Goal: Transaction & Acquisition: Obtain resource

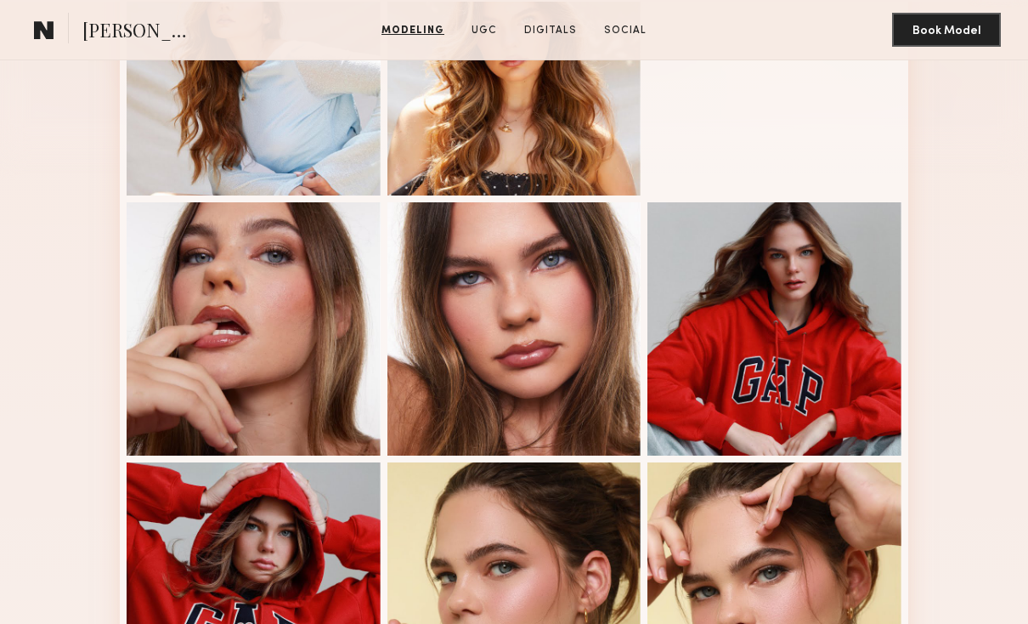
scroll to position [523, 0]
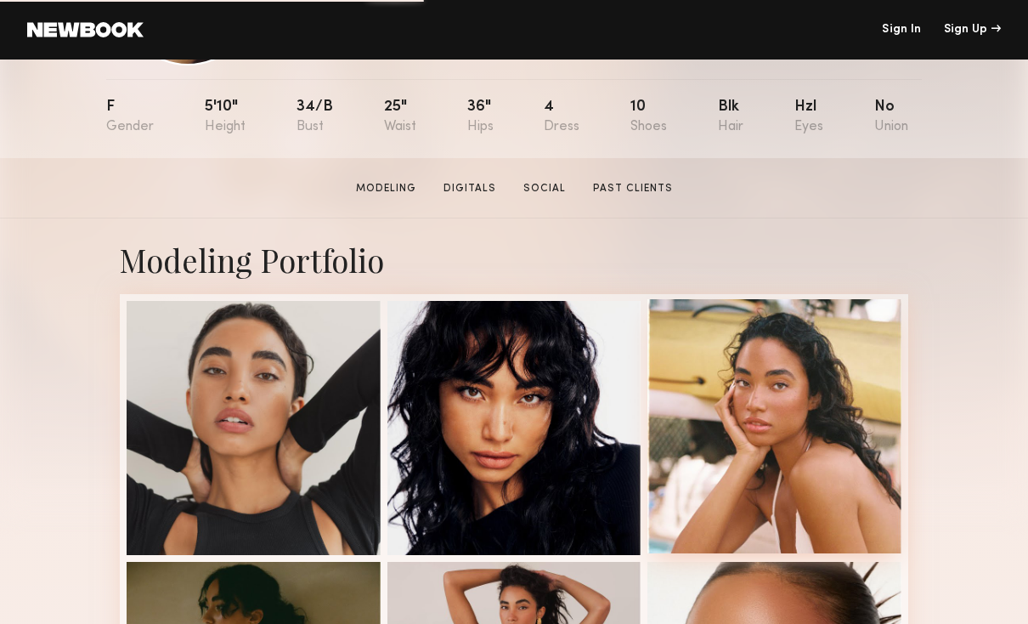
scroll to position [321, 0]
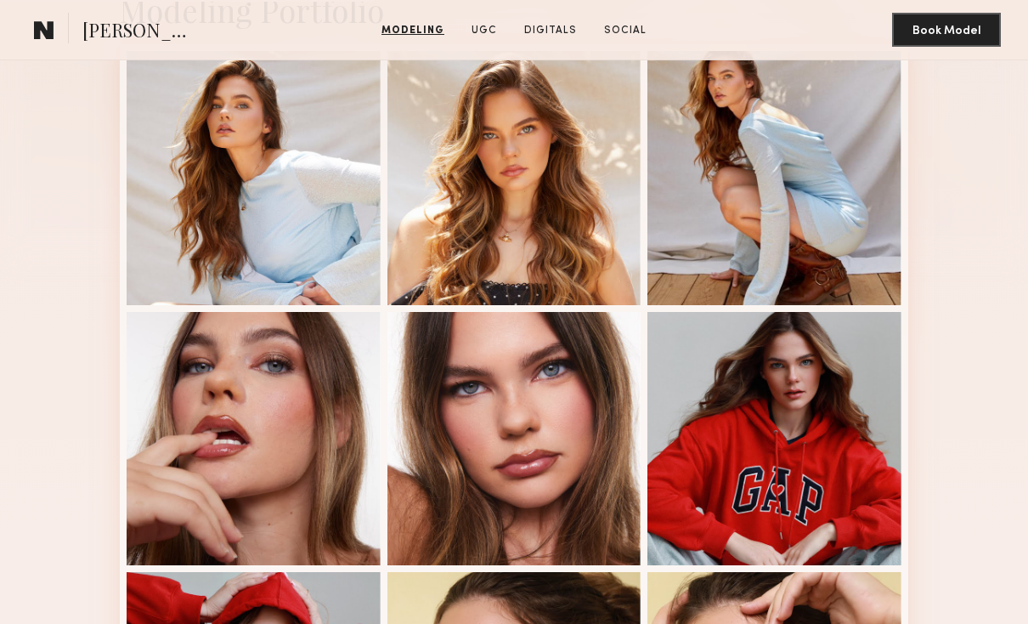
scroll to position [417, 0]
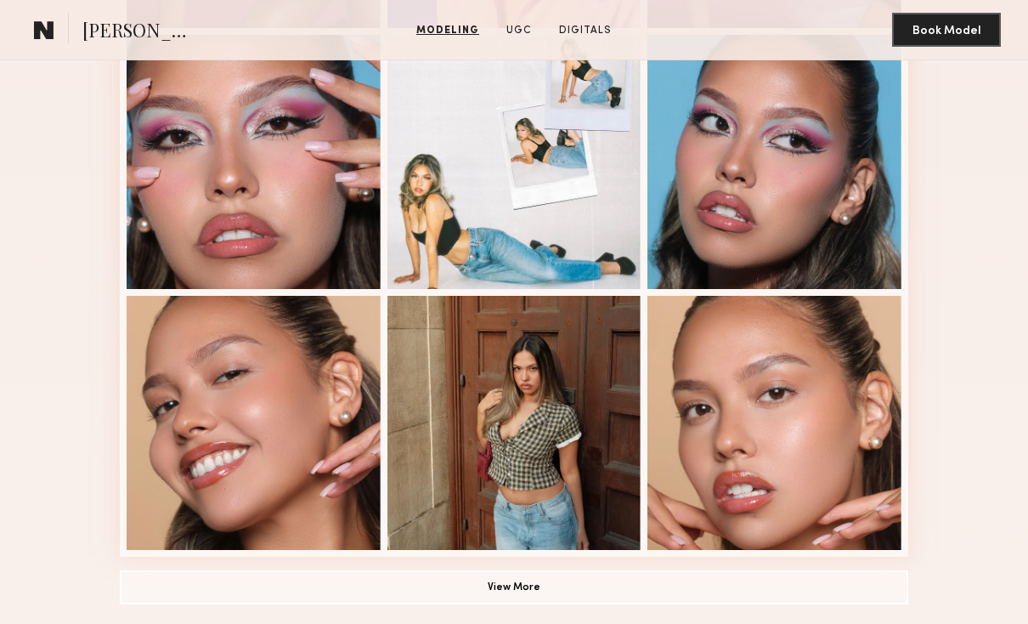
scroll to position [966, 0]
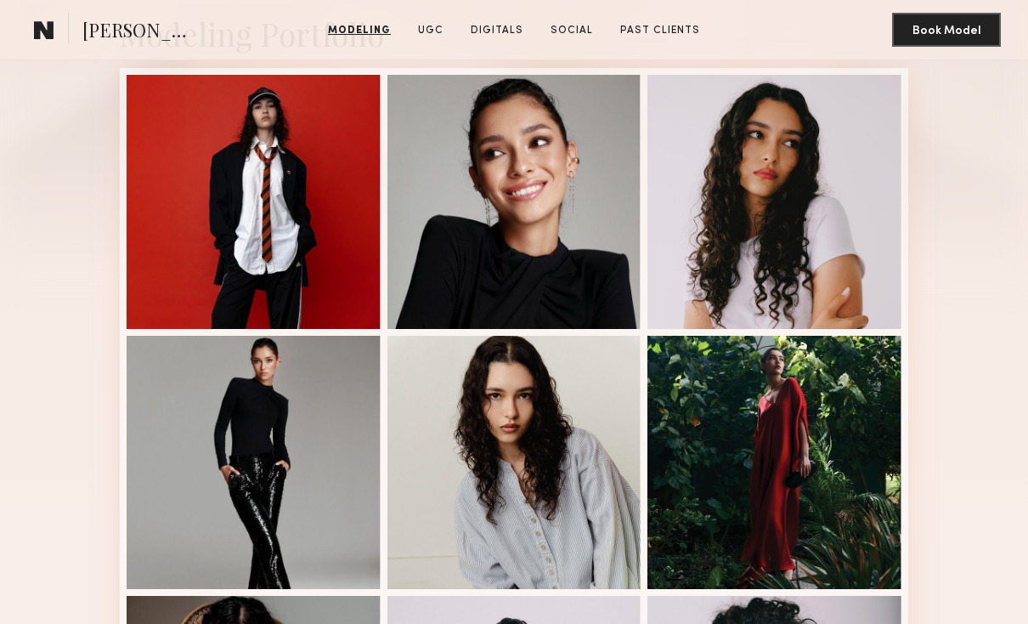
scroll to position [475, 0]
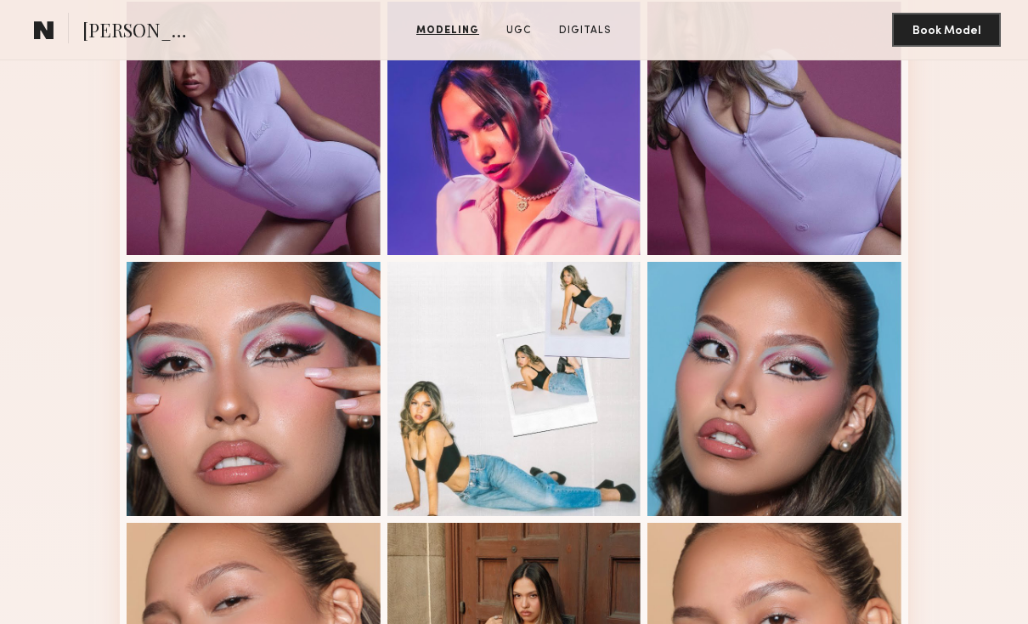
scroll to position [732, 0]
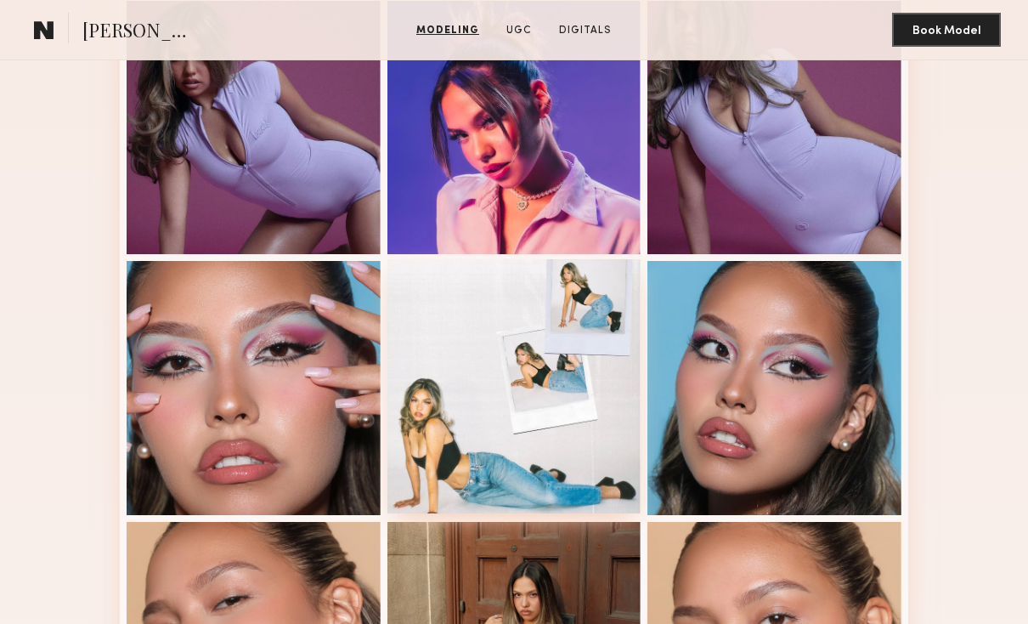
click at [452, 420] on div at bounding box center [515, 386] width 254 height 254
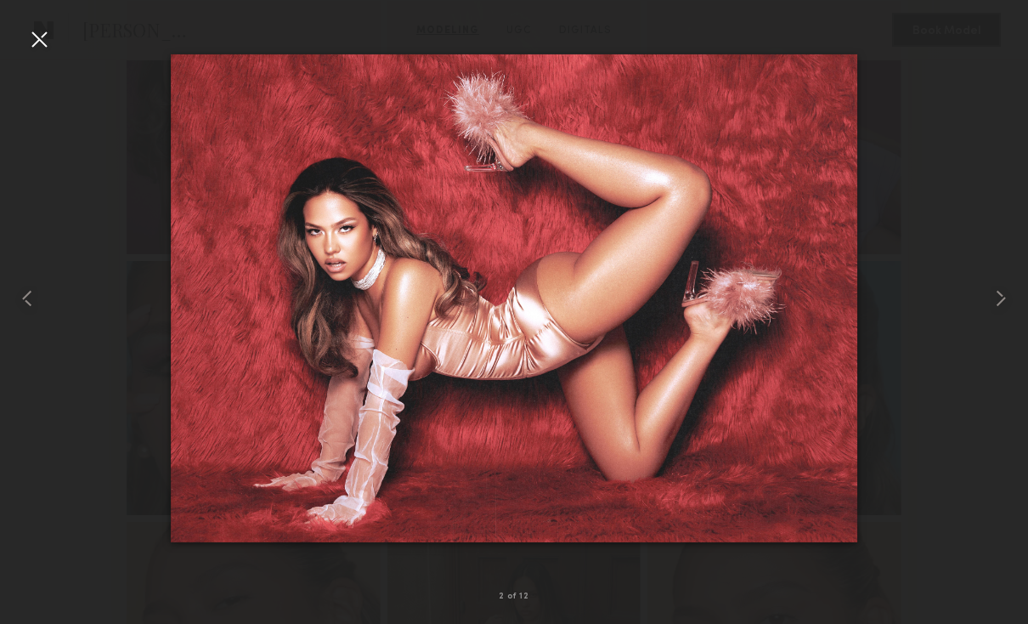
click at [46, 40] on div at bounding box center [38, 38] width 27 height 27
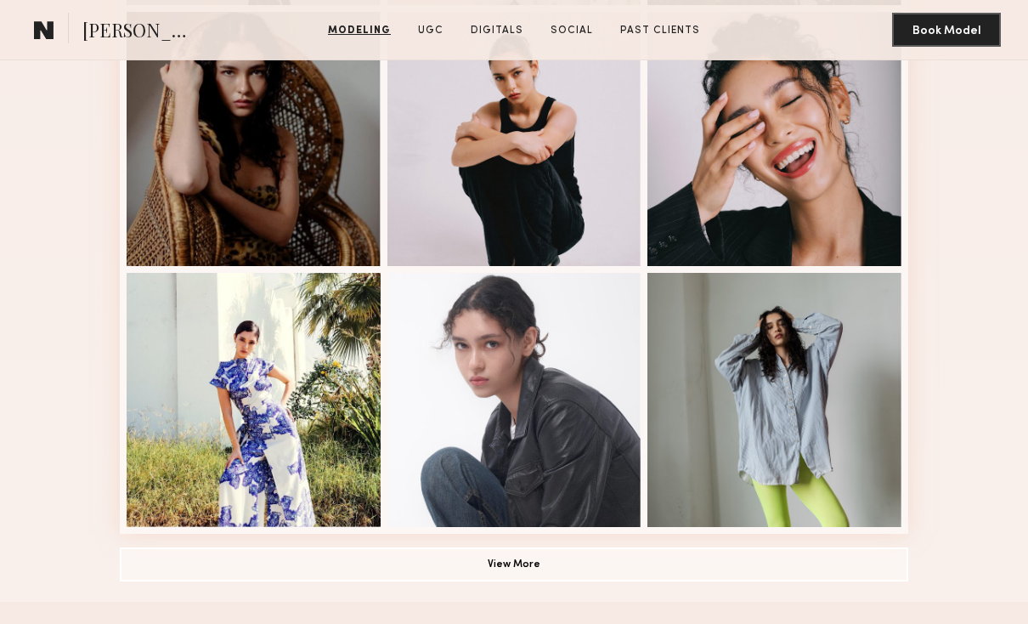
scroll to position [828, 0]
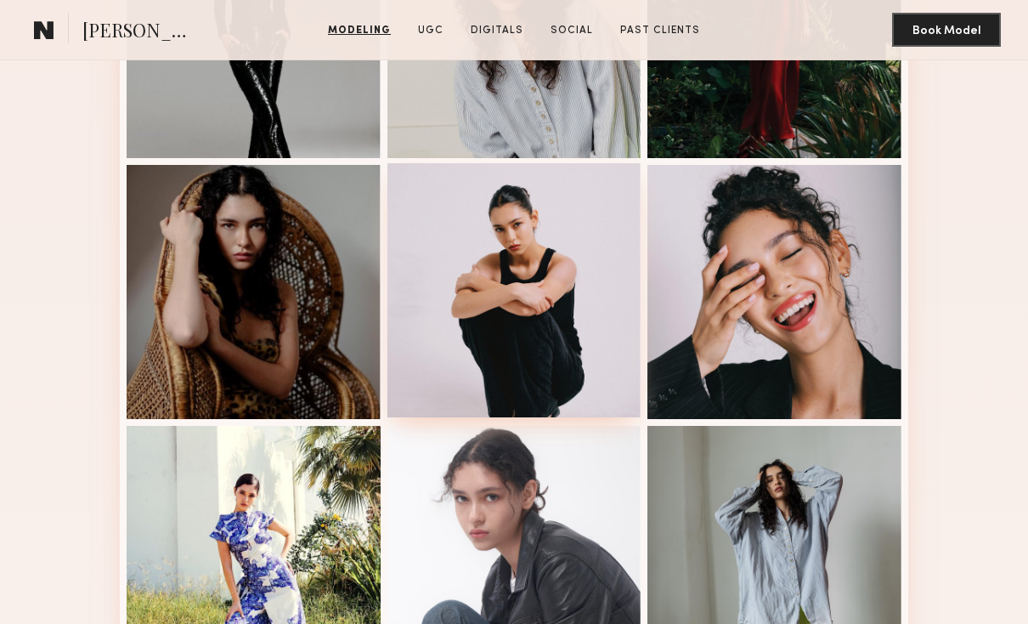
click at [518, 286] on div at bounding box center [515, 290] width 254 height 254
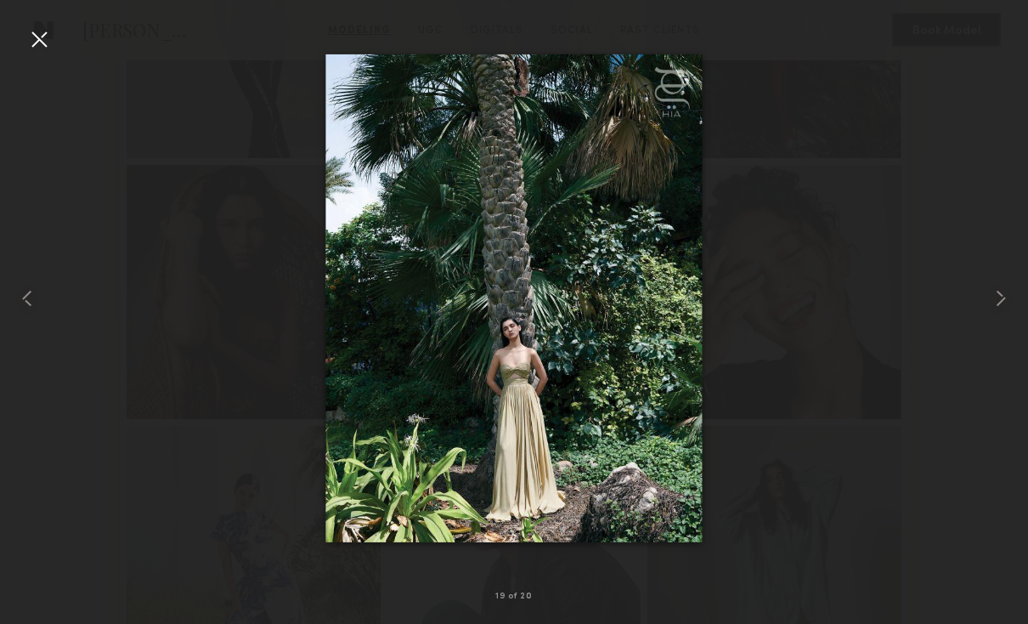
click at [38, 41] on div at bounding box center [38, 38] width 27 height 27
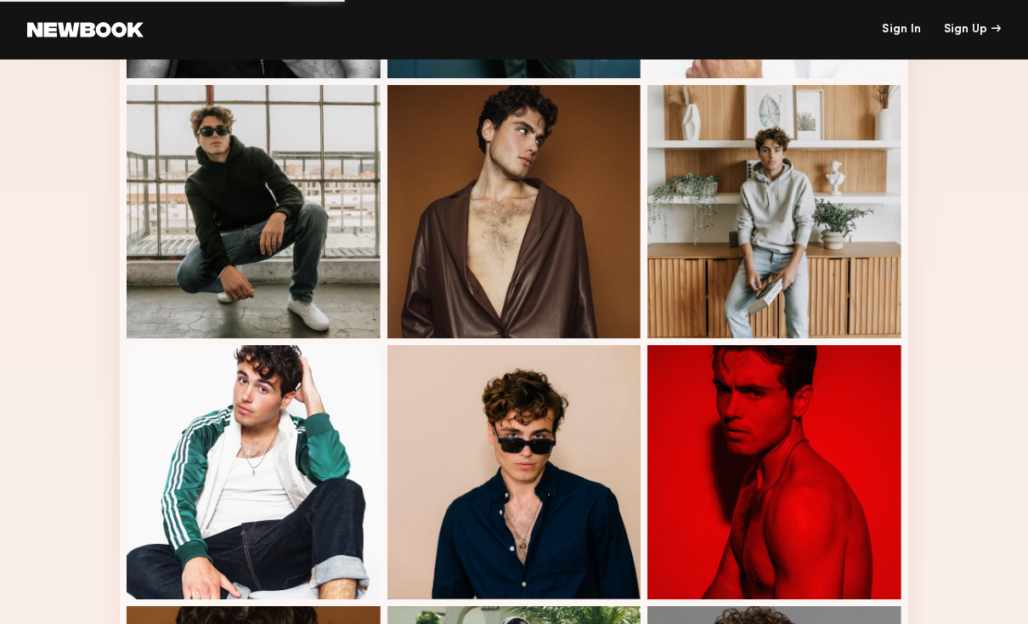
scroll to position [590, 0]
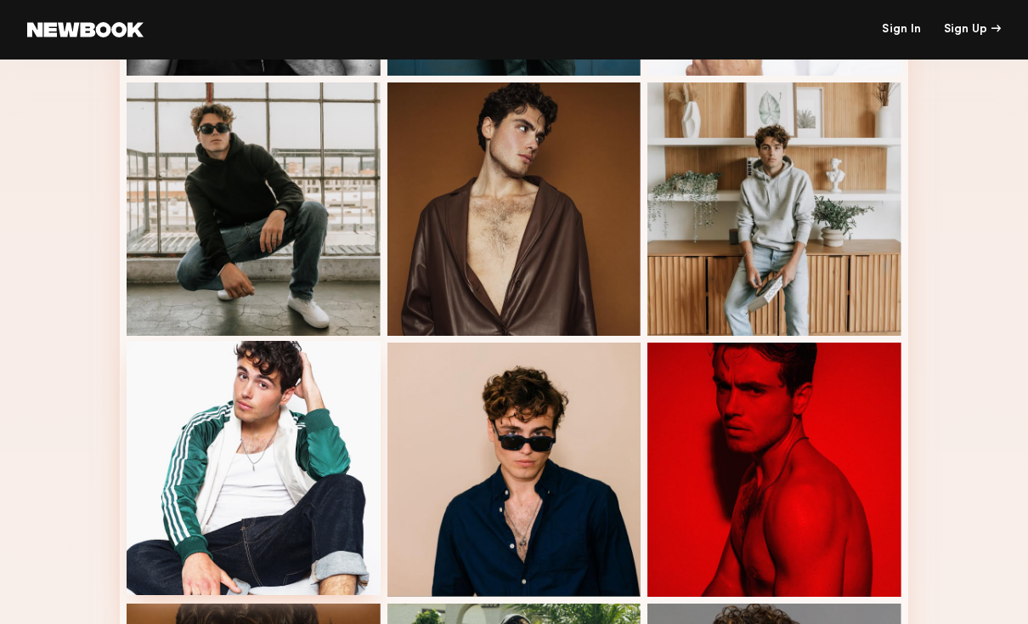
click at [238, 407] on div at bounding box center [254, 468] width 254 height 254
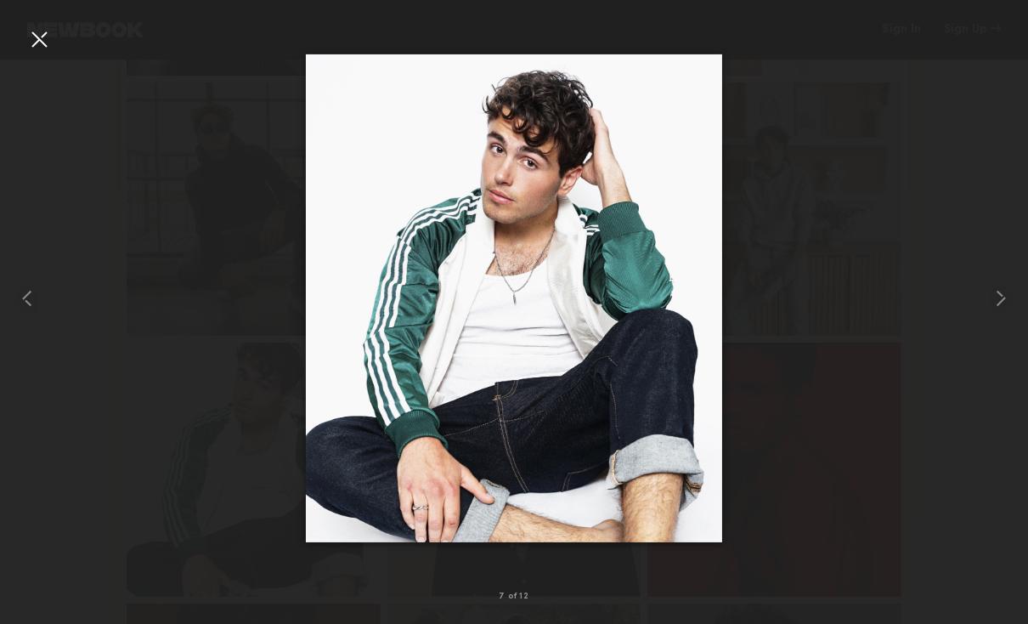
click at [44, 42] on div at bounding box center [38, 38] width 27 height 27
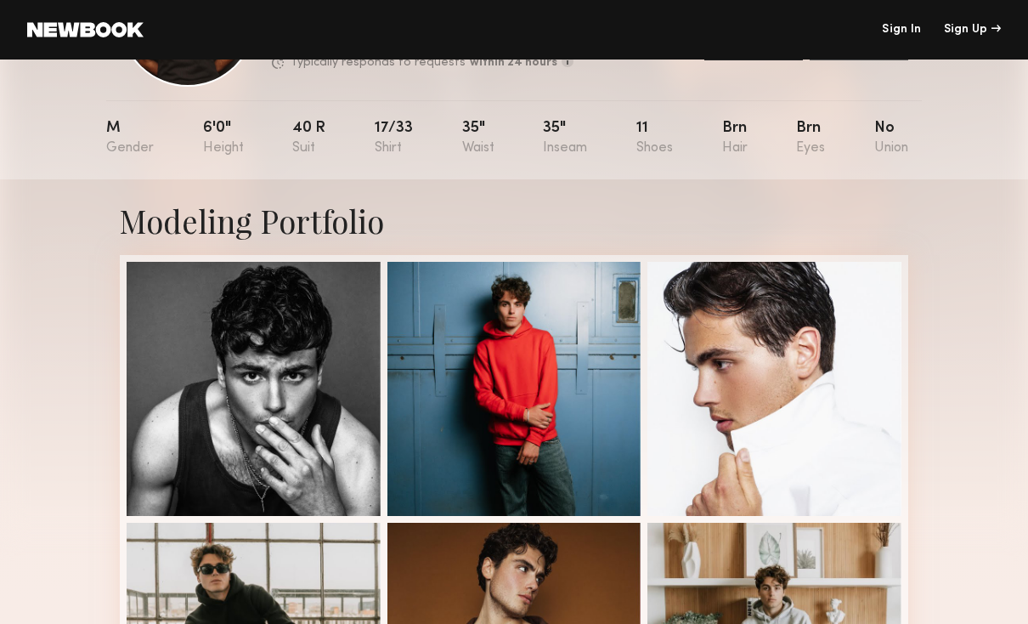
scroll to position [35, 0]
